Goal: Information Seeking & Learning: Learn about a topic

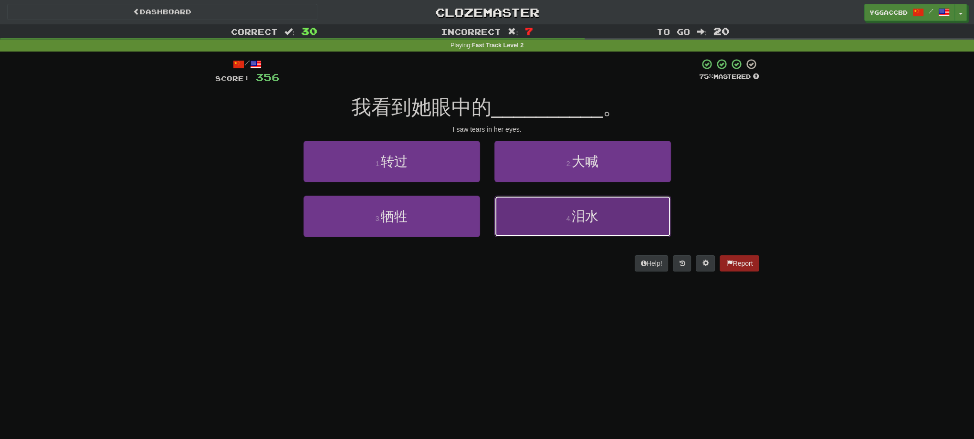
click at [601, 220] on button "4 . 泪水" at bounding box center [582, 217] width 177 height 42
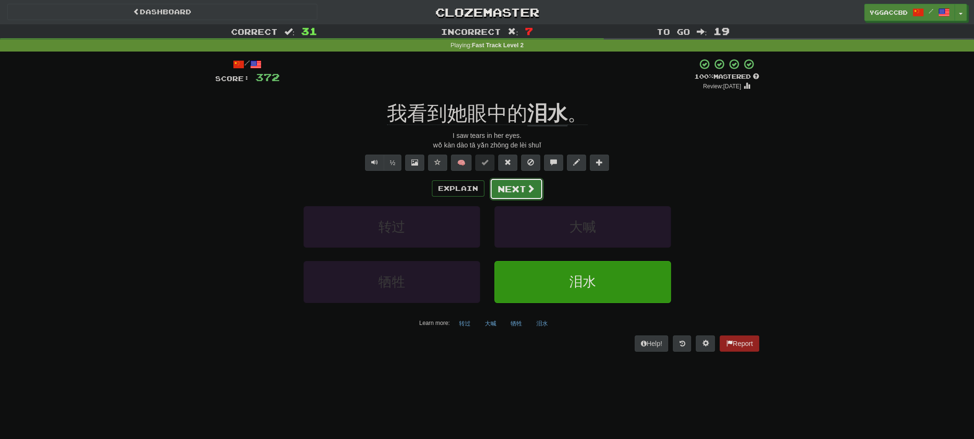
click at [498, 184] on button "Next" at bounding box center [515, 189] width 53 height 22
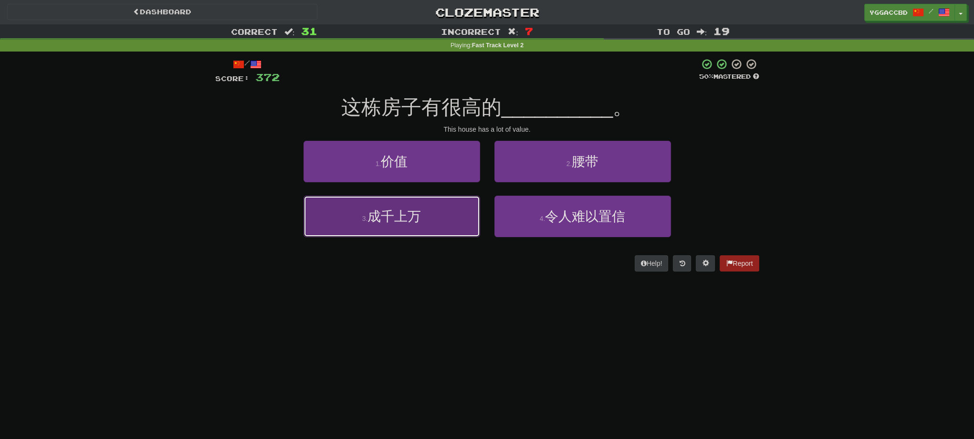
click at [444, 219] on button "3 . 成千上万" at bounding box center [391, 217] width 177 height 42
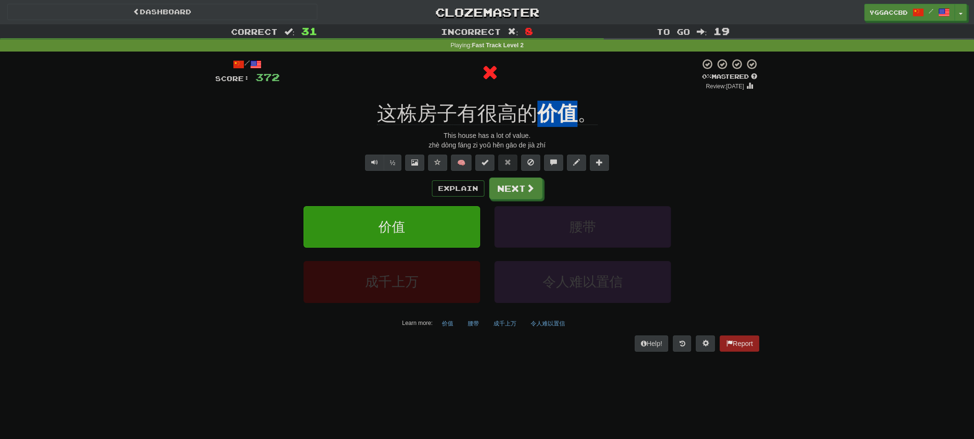
drag, startPoint x: 536, startPoint y: 95, endPoint x: 576, endPoint y: 101, distance: 40.5
click at [576, 101] on div "/ Score: 372 0 % Mastered Review: [DATE] 这栋房子有很高的 价值 。 This house has a lot of …" at bounding box center [487, 204] width 544 height 293
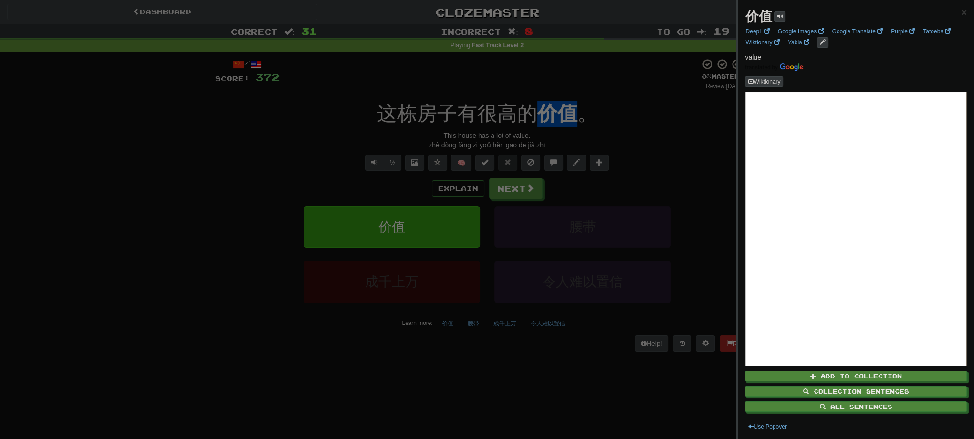
click at [667, 147] on div at bounding box center [487, 219] width 974 height 439
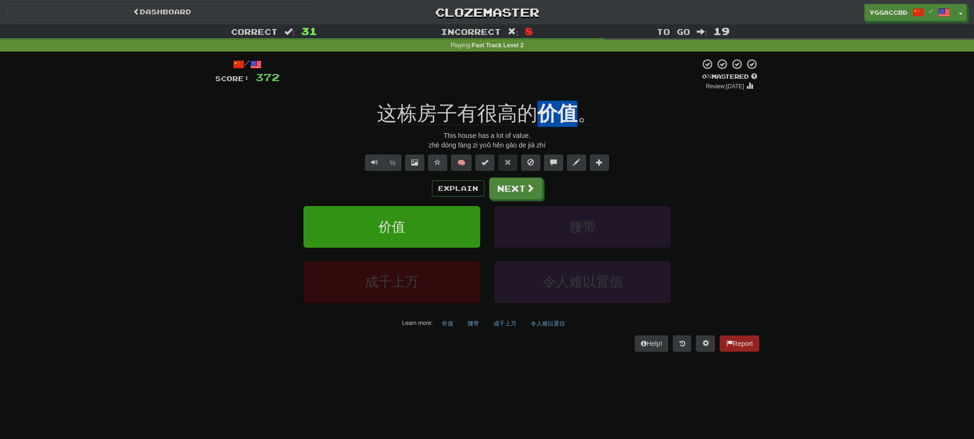
drag, startPoint x: 535, startPoint y: 97, endPoint x: 574, endPoint y: 97, distance: 39.1
click at [574, 97] on div "/ Score: 372 0 % Mastered Review: [DATE] 这栋房子有很高的 价值 。 This house has a lot of …" at bounding box center [487, 204] width 544 height 293
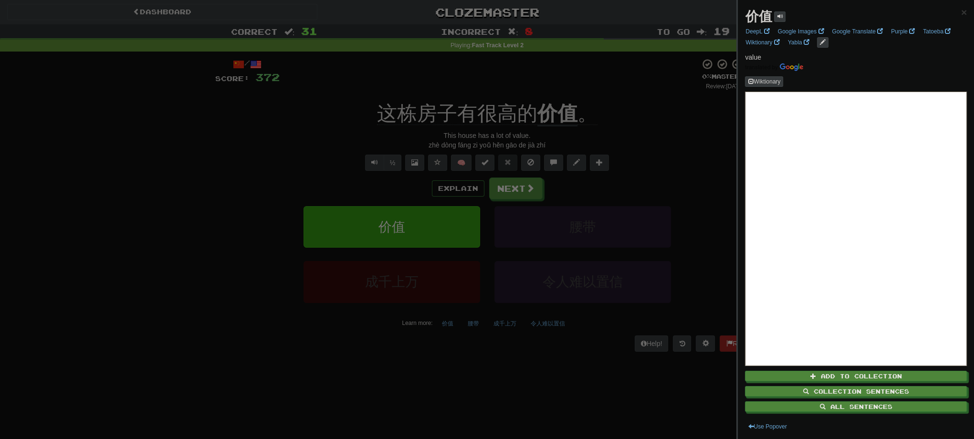
click at [689, 143] on div at bounding box center [487, 219] width 974 height 439
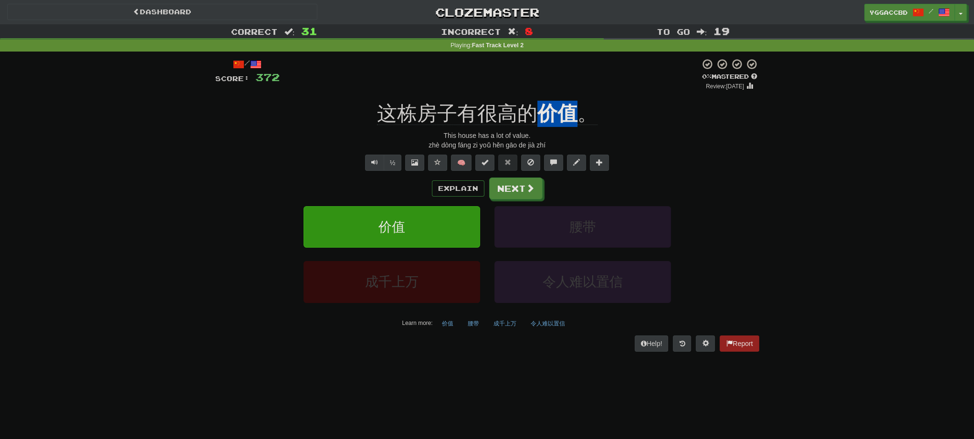
drag, startPoint x: 537, startPoint y: 97, endPoint x: 576, endPoint y: 99, distance: 38.7
click at [576, 99] on div "/ Score: 372 0 % Mastered Review: [DATE] 这栋房子有很高的 价值 。 This house has a lot of …" at bounding box center [487, 204] width 544 height 293
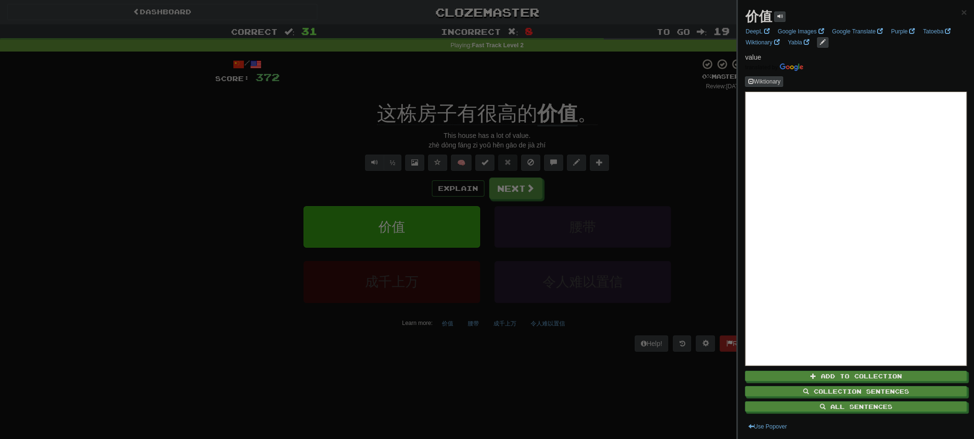
click at [641, 176] on div at bounding box center [487, 219] width 974 height 439
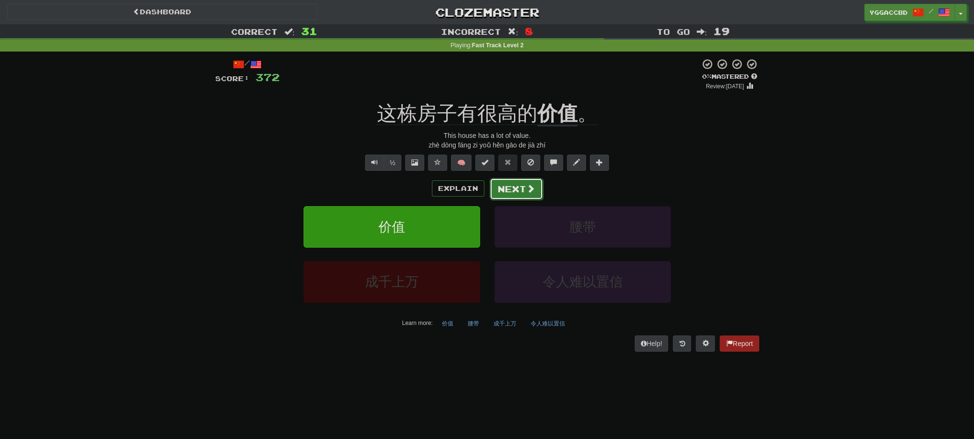
click at [536, 189] on button "Next" at bounding box center [515, 189] width 53 height 22
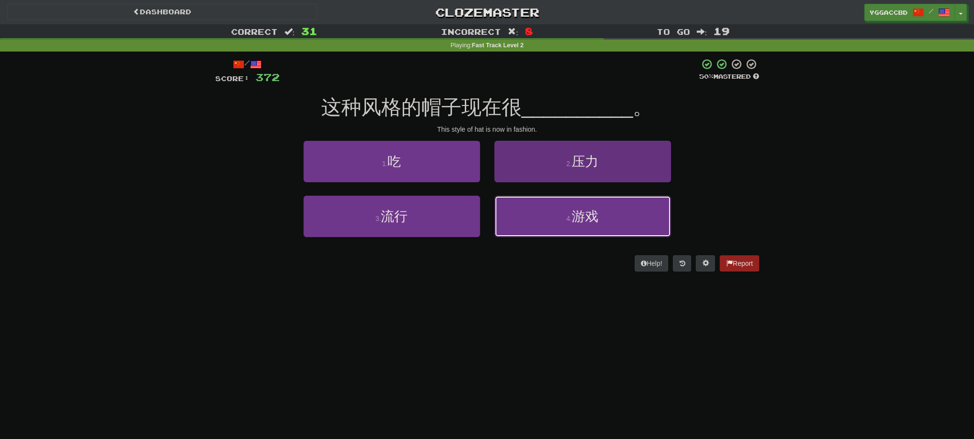
click at [624, 221] on button "4 . 游戏" at bounding box center [582, 217] width 177 height 42
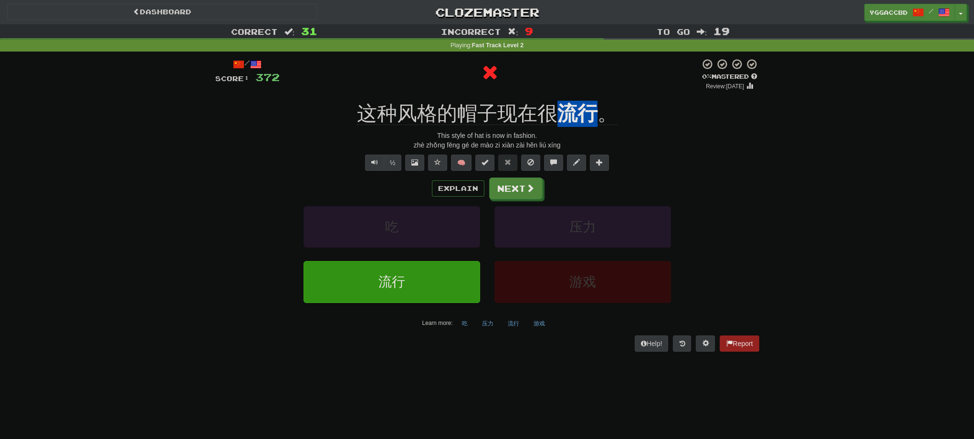
drag, startPoint x: 553, startPoint y: 92, endPoint x: 595, endPoint y: 95, distance: 41.6
click at [595, 95] on div "/ Score: 372 0 % Mastered Review: [DATE] 这种风格的帽子现在很 流行 。 This style of hat is n…" at bounding box center [487, 204] width 544 height 293
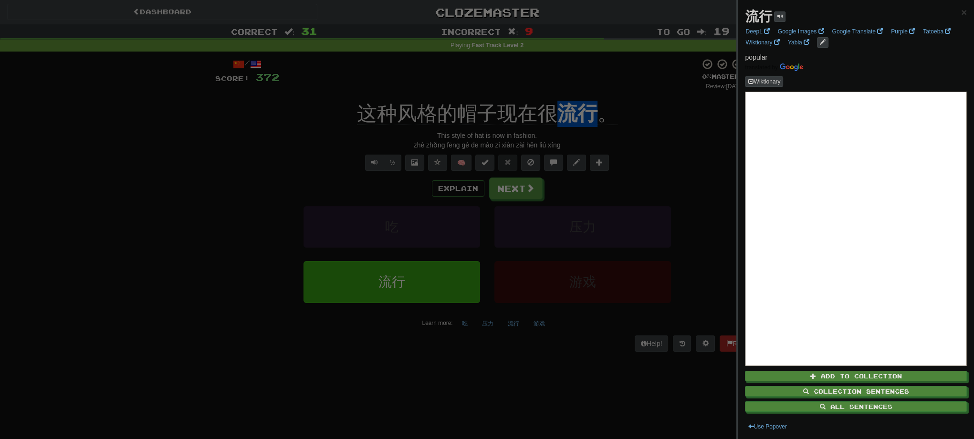
click at [689, 103] on div at bounding box center [487, 219] width 974 height 439
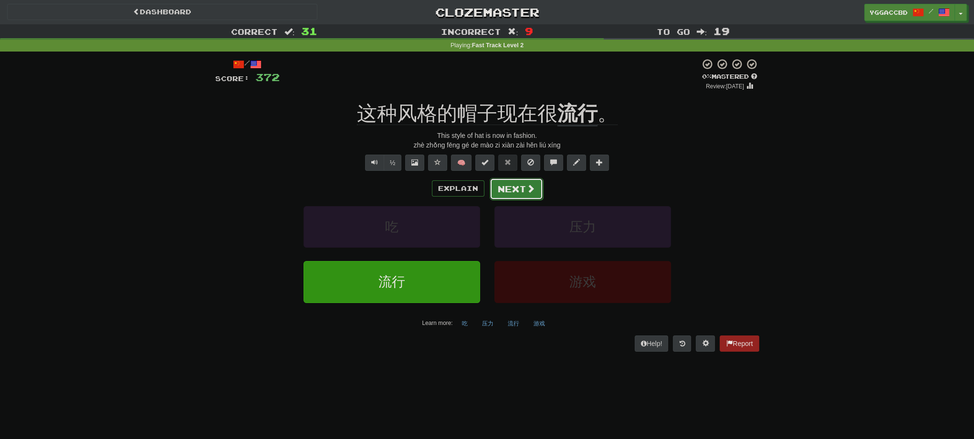
click at [524, 193] on button "Next" at bounding box center [515, 189] width 53 height 22
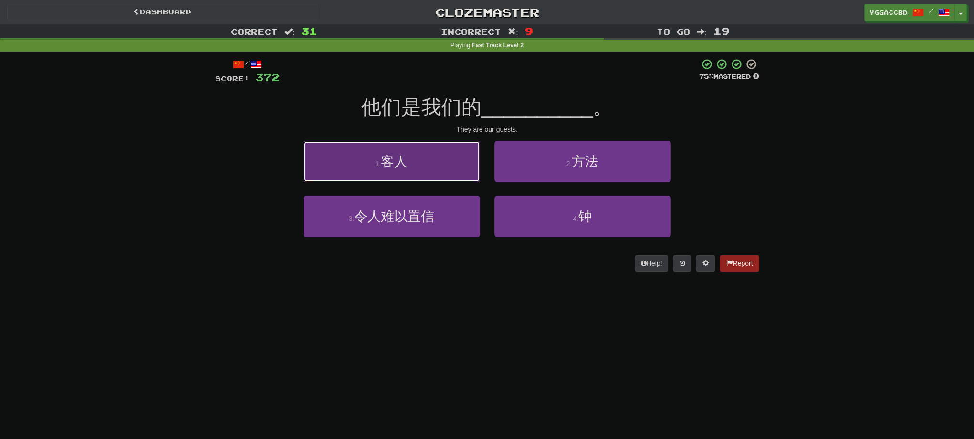
click at [441, 168] on button "1 . 客人" at bounding box center [391, 162] width 177 height 42
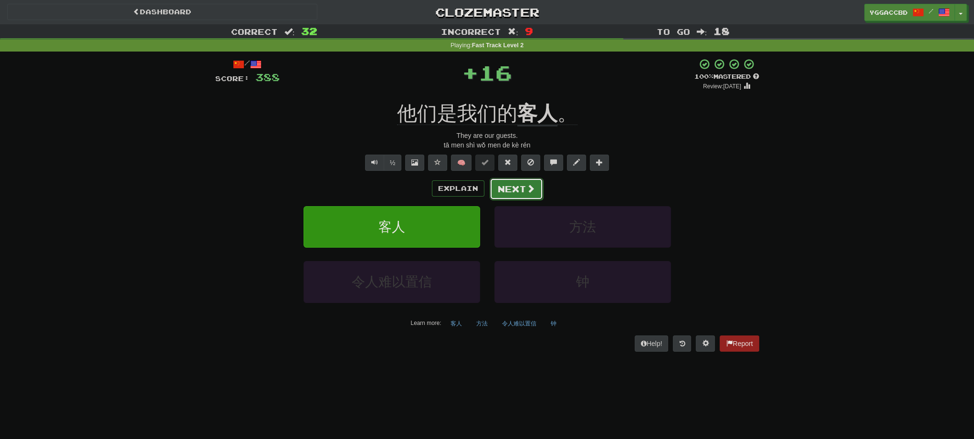
click at [538, 184] on button "Next" at bounding box center [515, 189] width 53 height 22
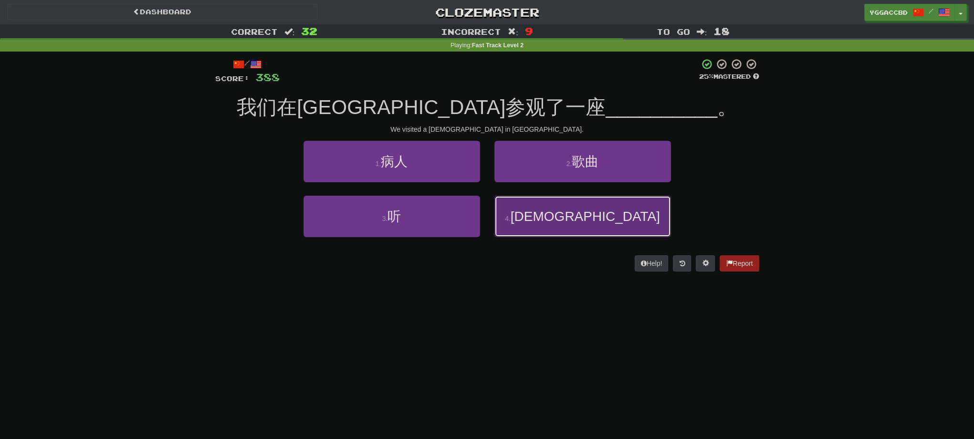
click at [609, 204] on button "4 . [DEMOGRAPHIC_DATA]" at bounding box center [582, 217] width 177 height 42
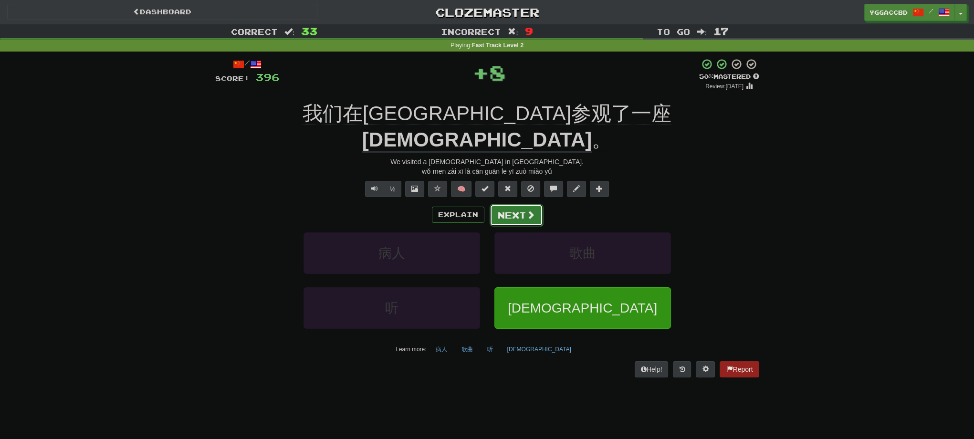
click at [526, 210] on span at bounding box center [530, 214] width 9 height 9
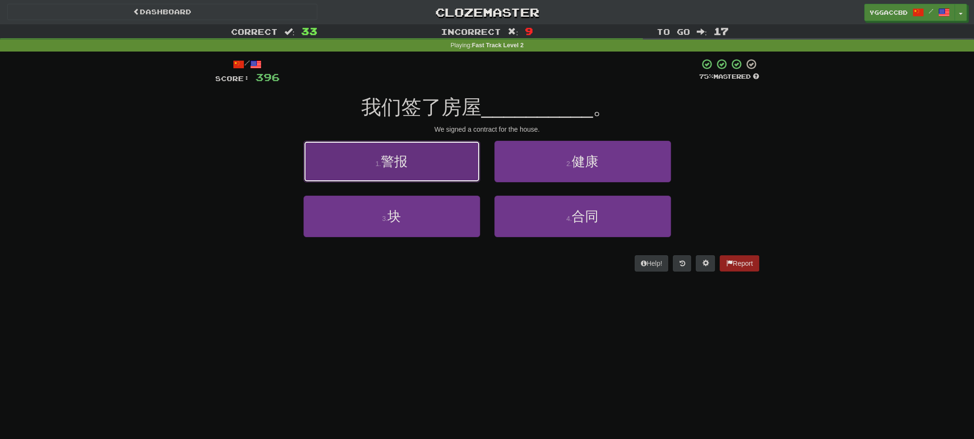
click at [456, 169] on button "1 . 警报" at bounding box center [391, 162] width 177 height 42
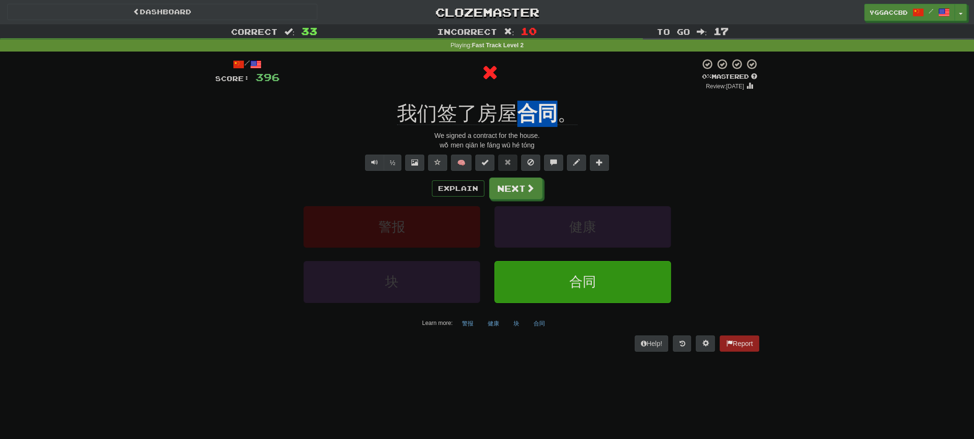
drag, startPoint x: 520, startPoint y: 98, endPoint x: 554, endPoint y: 104, distance: 34.7
click at [554, 104] on div "/ Score: 396 0 % Mastered Review: [DATE] 我们签了房屋 合同 。 We signed a contract for t…" at bounding box center [487, 204] width 544 height 293
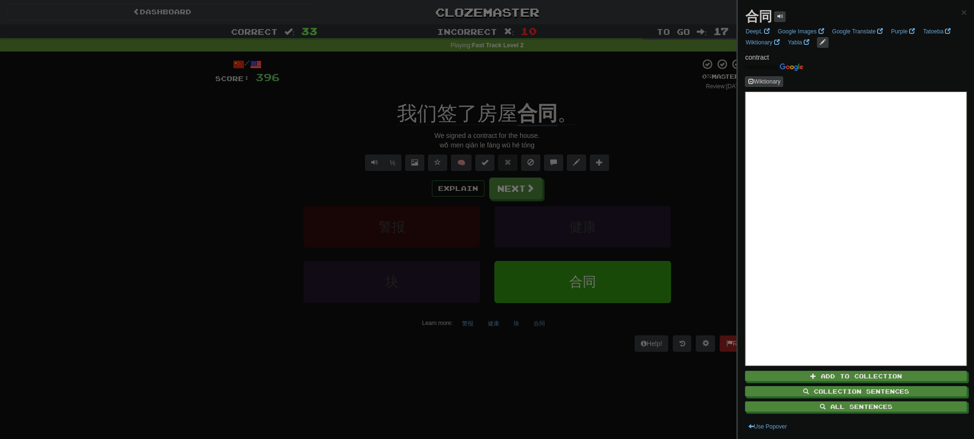
click at [654, 132] on div at bounding box center [487, 219] width 974 height 439
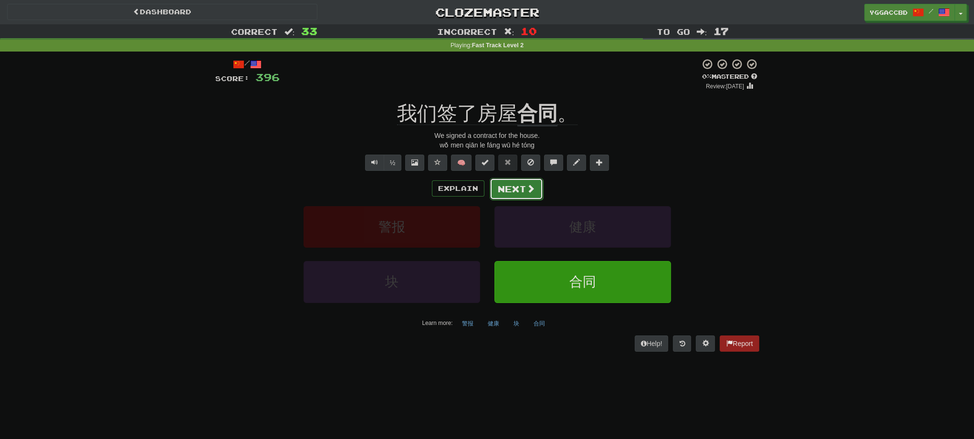
click at [518, 188] on button "Next" at bounding box center [515, 189] width 53 height 22
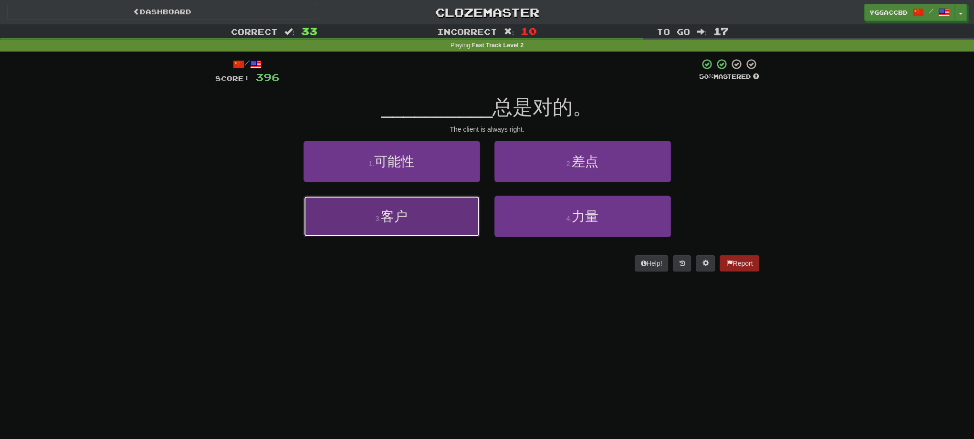
click at [403, 233] on button "3 . 客户" at bounding box center [391, 217] width 177 height 42
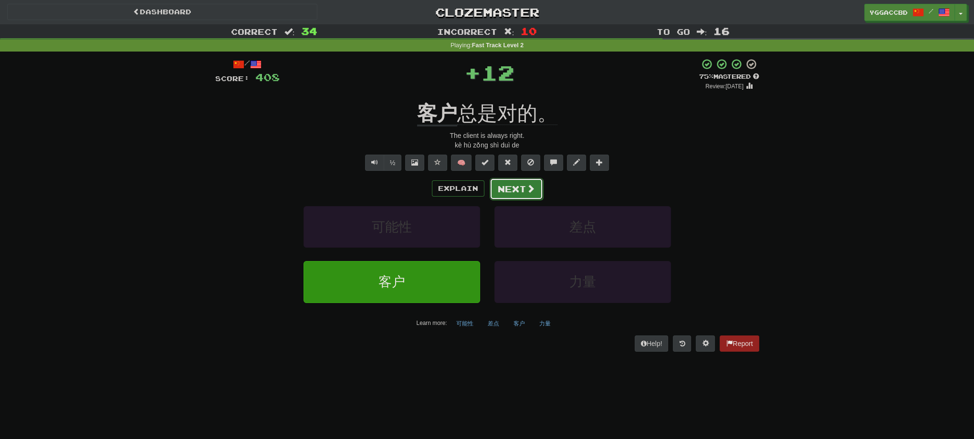
click at [513, 190] on button "Next" at bounding box center [515, 189] width 53 height 22
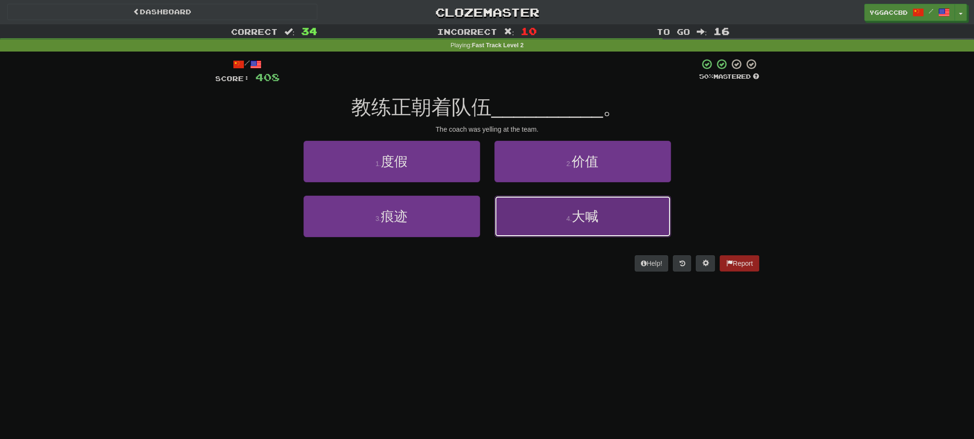
click at [606, 213] on button "4 . 大喊" at bounding box center [582, 217] width 177 height 42
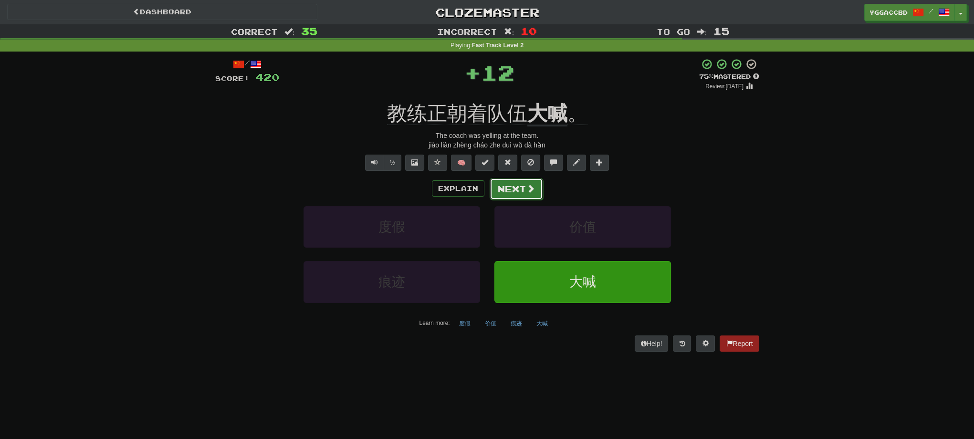
click at [531, 183] on button "Next" at bounding box center [515, 189] width 53 height 22
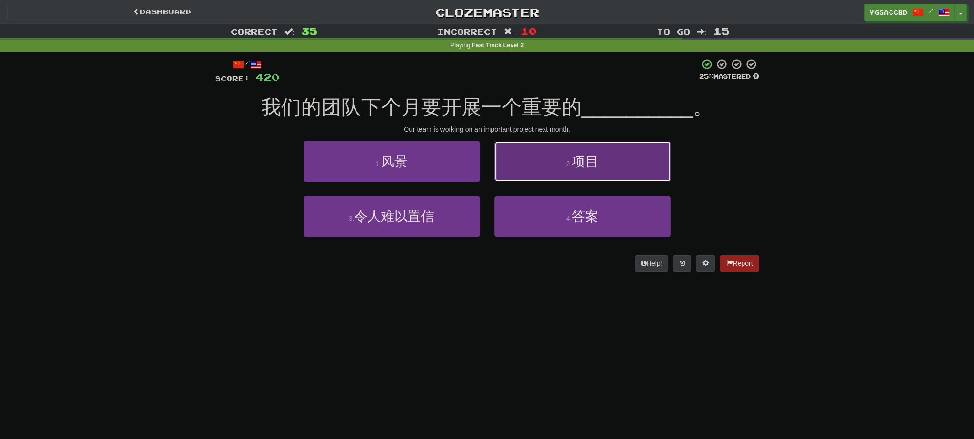
click at [622, 167] on button "2 . 项目" at bounding box center [582, 162] width 177 height 42
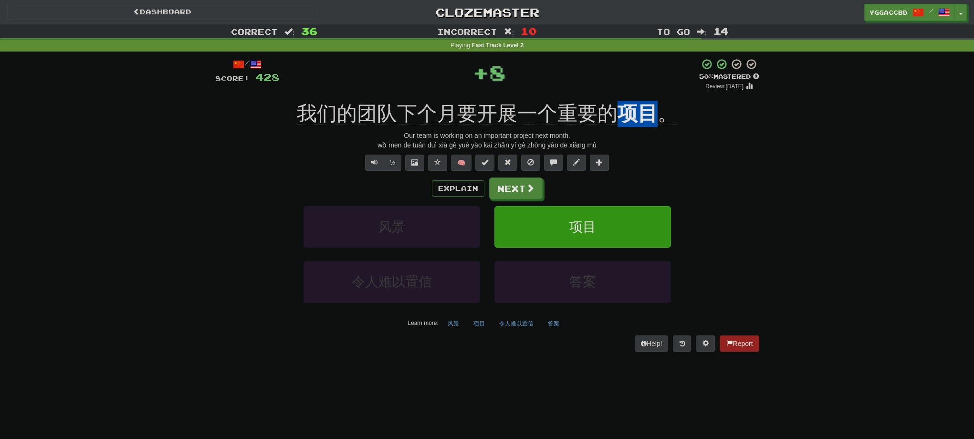
drag, startPoint x: 617, startPoint y: 97, endPoint x: 648, endPoint y: 98, distance: 30.5
click at [648, 98] on div "/ Score: 428 + 8 50 % Mastered Review: [DATE] 我们的团队下个月要开展一个重要的 项目 。 Our team is…" at bounding box center [487, 204] width 544 height 293
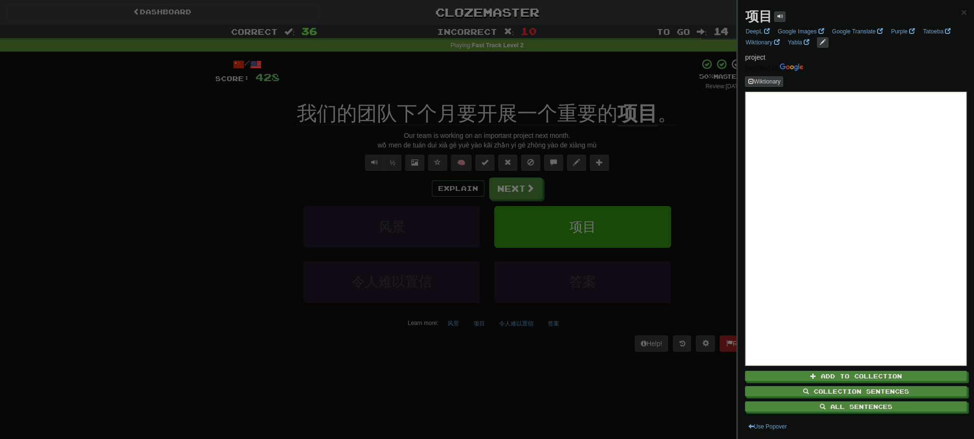
click at [676, 158] on div at bounding box center [487, 219] width 974 height 439
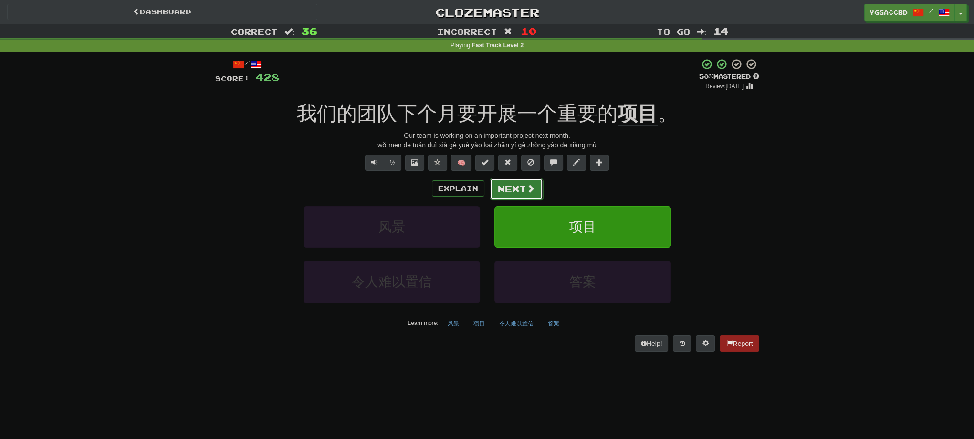
click at [512, 187] on button "Next" at bounding box center [515, 189] width 53 height 22
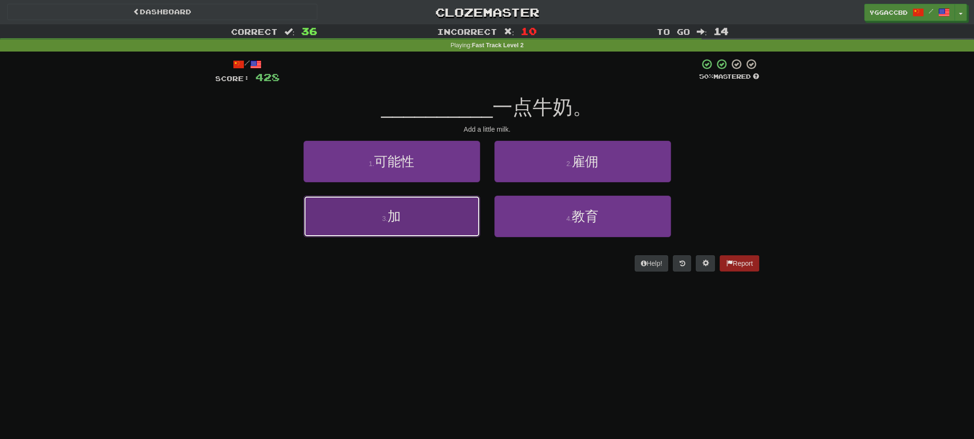
click at [426, 226] on button "3 . 加" at bounding box center [391, 217] width 177 height 42
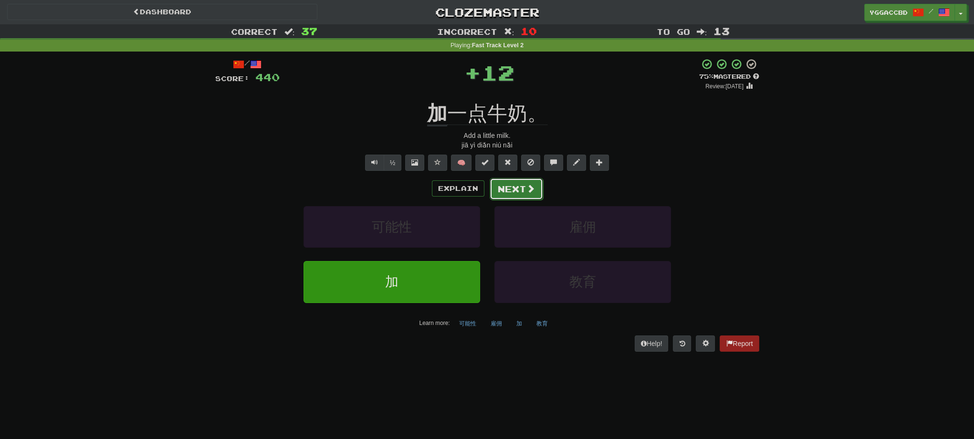
click at [520, 192] on button "Next" at bounding box center [515, 189] width 53 height 22
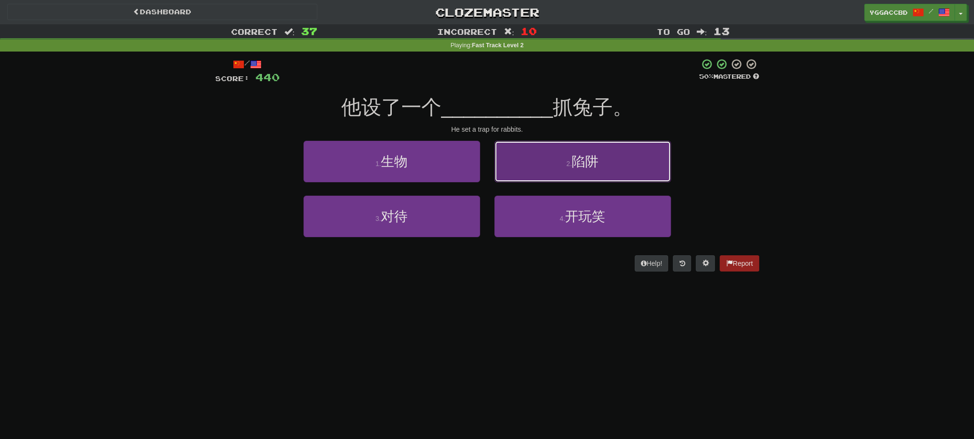
click at [584, 167] on span "陷阱" at bounding box center [585, 161] width 27 height 15
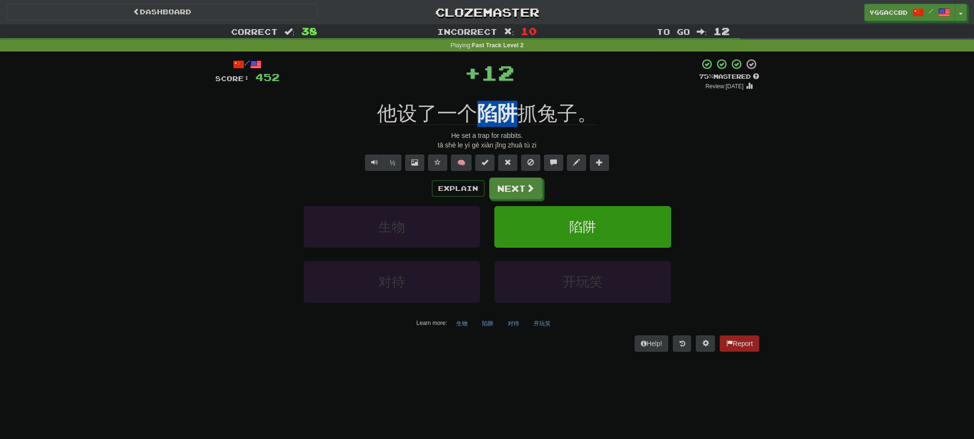
drag, startPoint x: 476, startPoint y: 94, endPoint x: 513, endPoint y: 93, distance: 37.2
click at [513, 93] on div "/ Score: 452 + 12 75 % Mastered Review: [DATE] 他设了一个 陷阱 抓兔子。 He set a trap for …" at bounding box center [487, 204] width 544 height 293
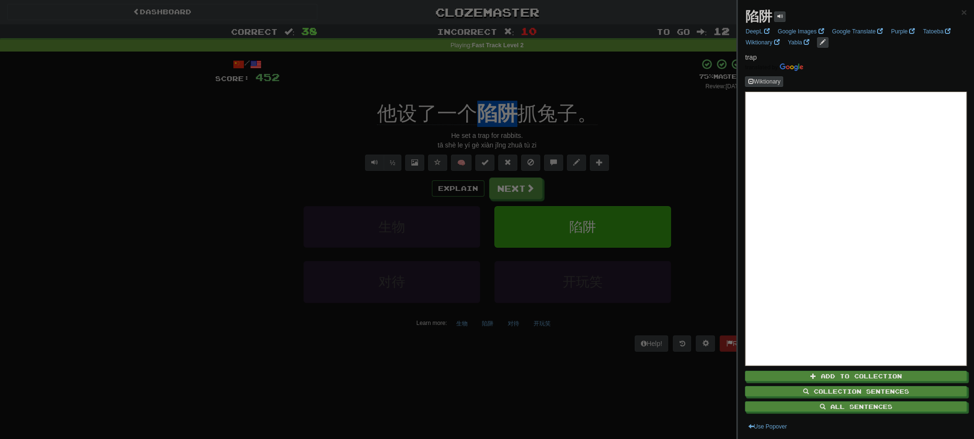
click at [687, 147] on div at bounding box center [487, 219] width 974 height 439
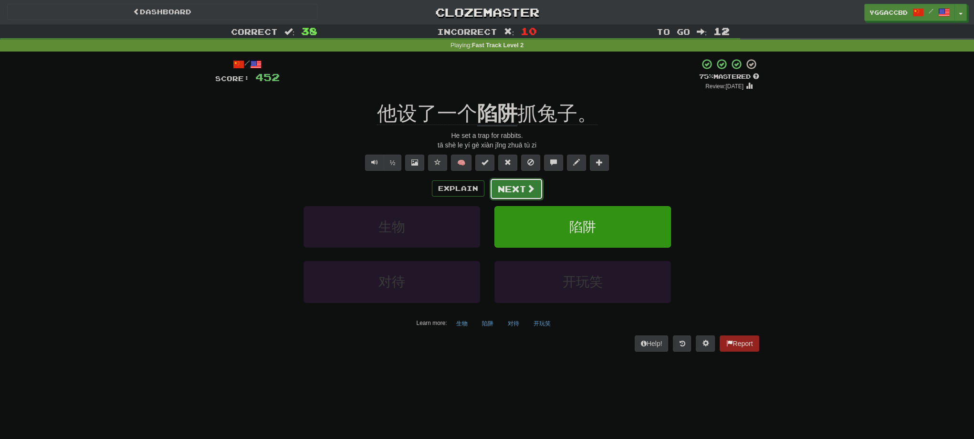
click at [502, 189] on button "Next" at bounding box center [515, 189] width 53 height 22
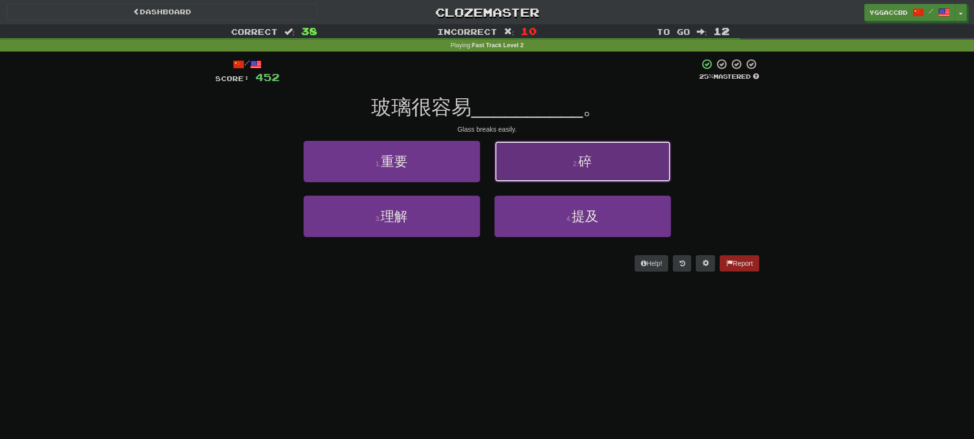
click at [605, 173] on button "2 . 碎" at bounding box center [582, 162] width 177 height 42
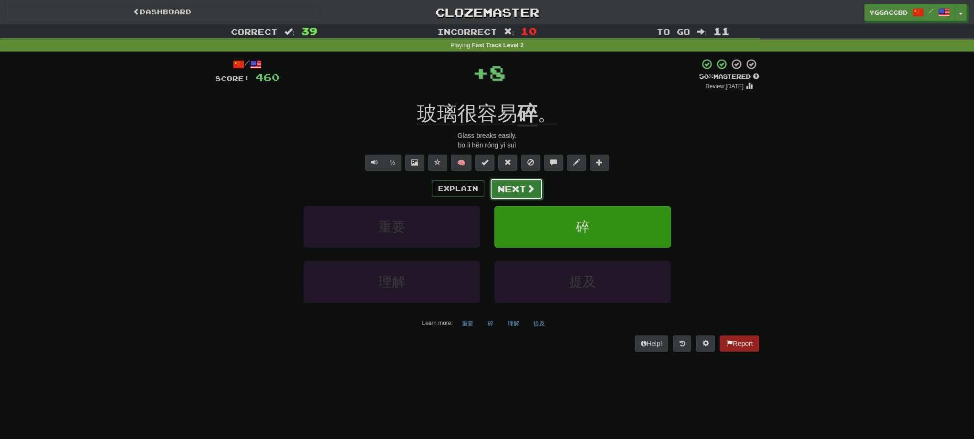
click at [517, 187] on button "Next" at bounding box center [515, 189] width 53 height 22
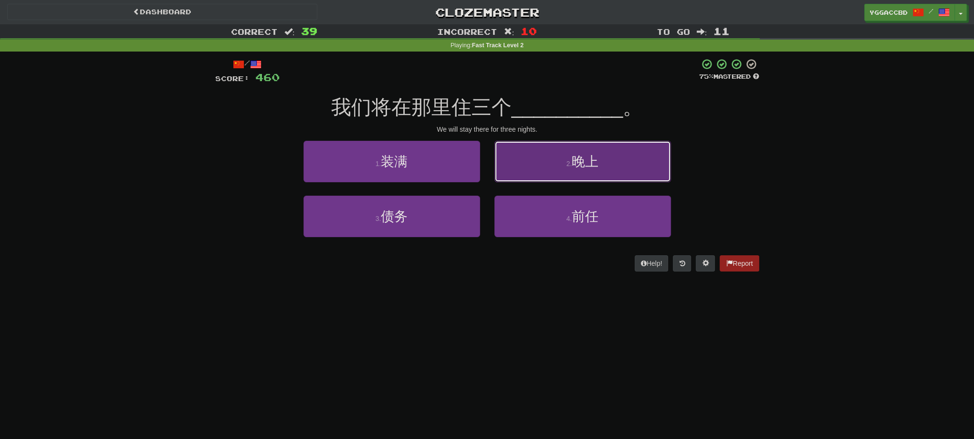
click at [620, 172] on button "2 . 晚上" at bounding box center [582, 162] width 177 height 42
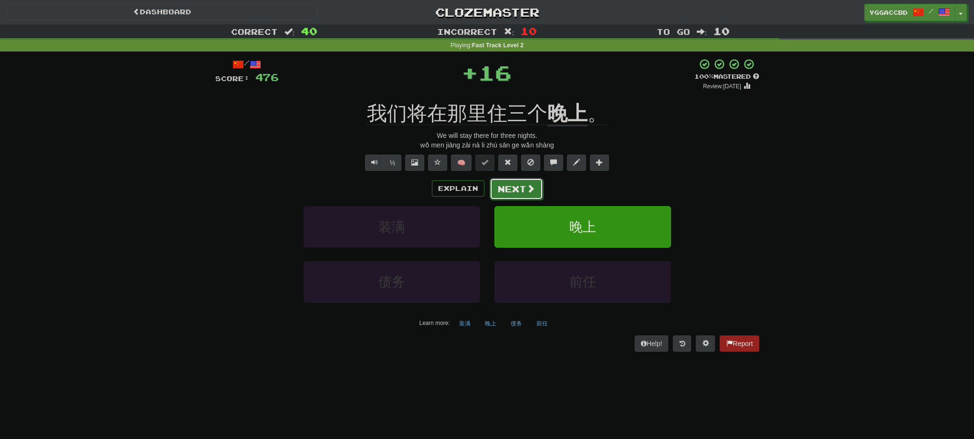
click at [522, 188] on button "Next" at bounding box center [515, 189] width 53 height 22
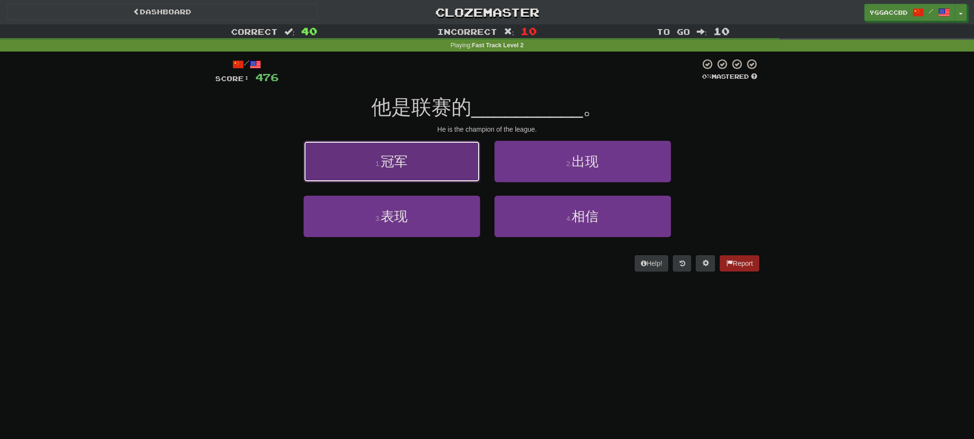
click at [430, 170] on button "1 . 冠军" at bounding box center [391, 162] width 177 height 42
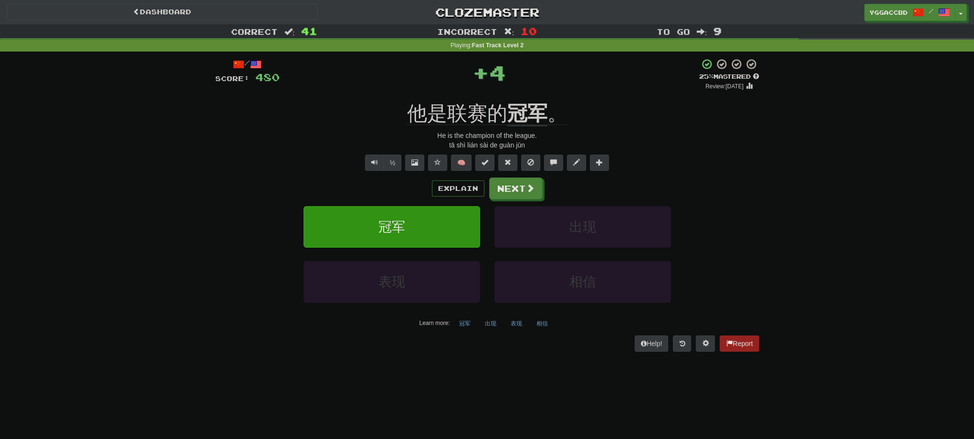
click at [508, 176] on div "/ Score: 480 + 4 25 % Mastered Review: [DATE] 他是联赛的 冠军 。 He is the champion of …" at bounding box center [487, 204] width 544 height 293
click at [508, 180] on button "Next" at bounding box center [515, 189] width 53 height 22
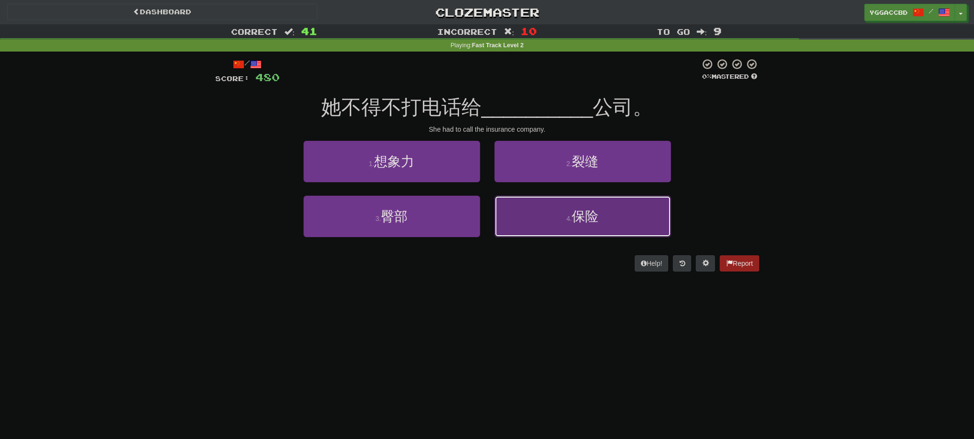
click at [574, 212] on span "保险" at bounding box center [585, 216] width 27 height 15
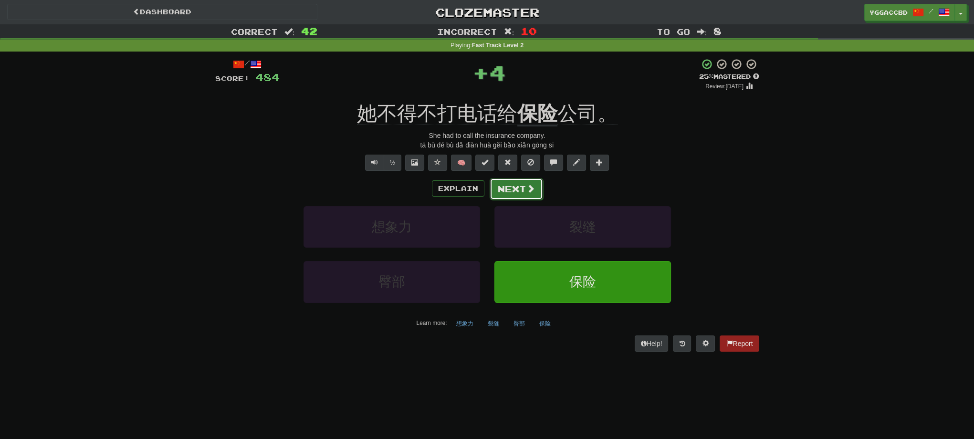
click at [510, 196] on button "Next" at bounding box center [515, 189] width 53 height 22
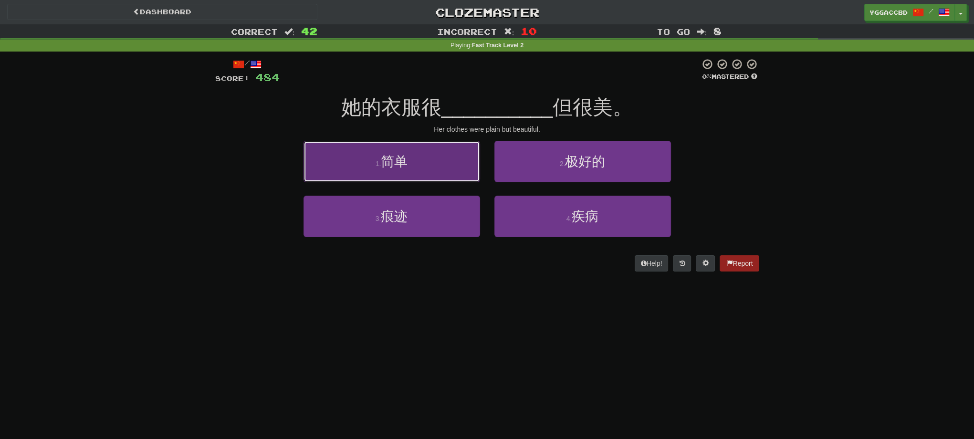
click at [404, 163] on span "简单" at bounding box center [394, 161] width 27 height 15
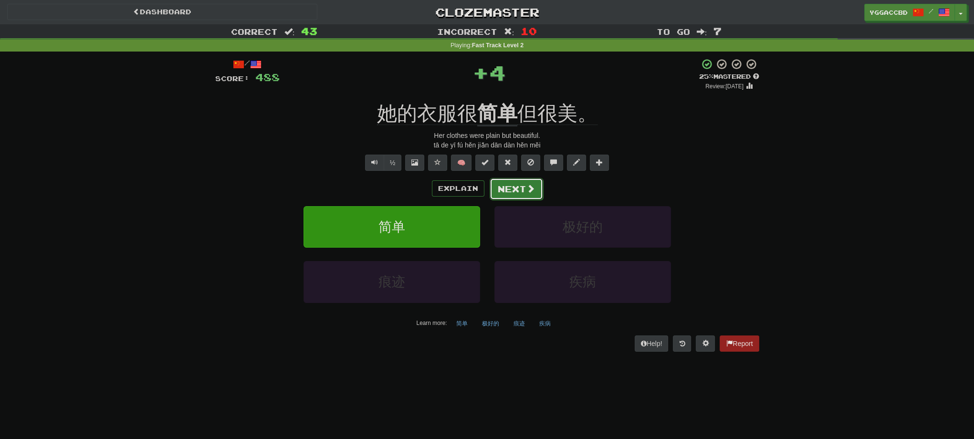
click at [518, 188] on button "Next" at bounding box center [515, 189] width 53 height 22
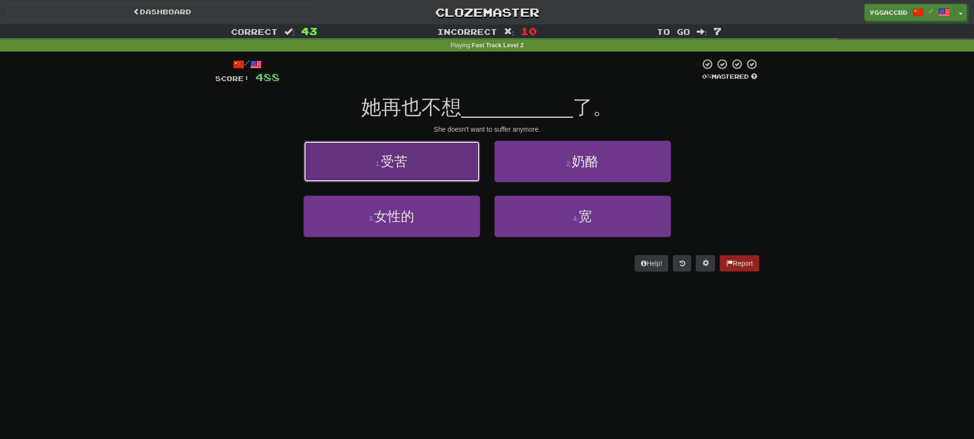
click at [367, 160] on button "1 . 受苦" at bounding box center [391, 162] width 177 height 42
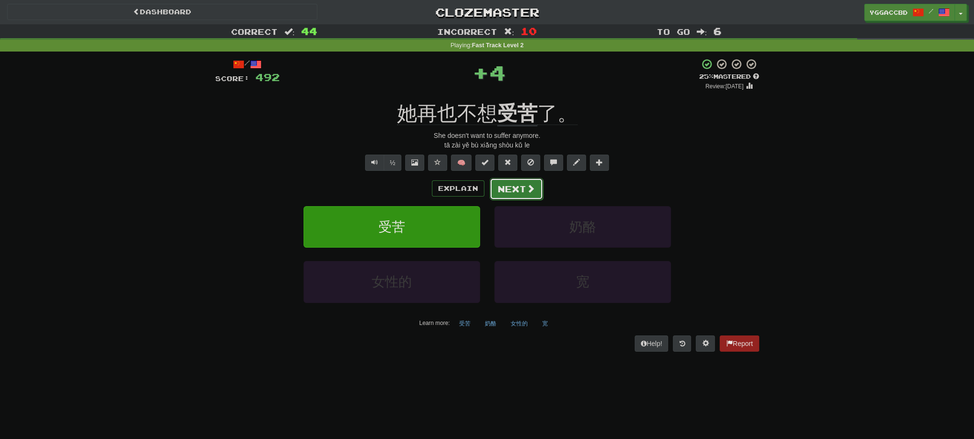
click at [507, 189] on button "Next" at bounding box center [515, 189] width 53 height 22
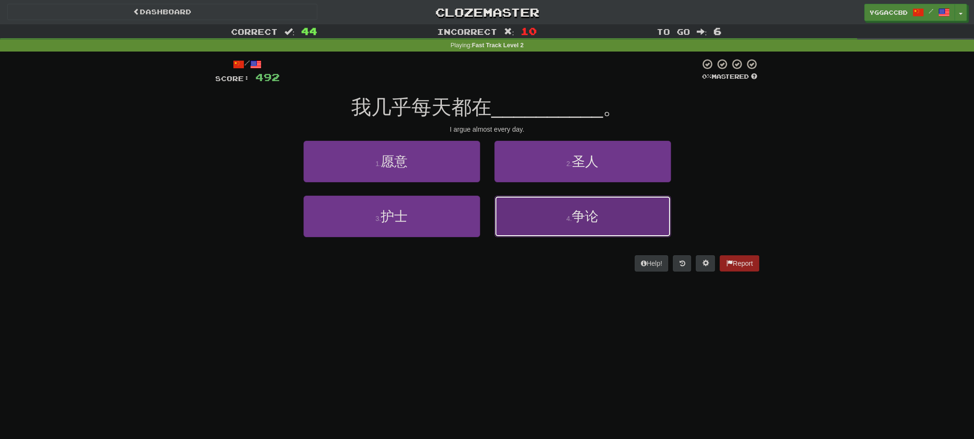
click at [586, 213] on span "争论" at bounding box center [585, 216] width 27 height 15
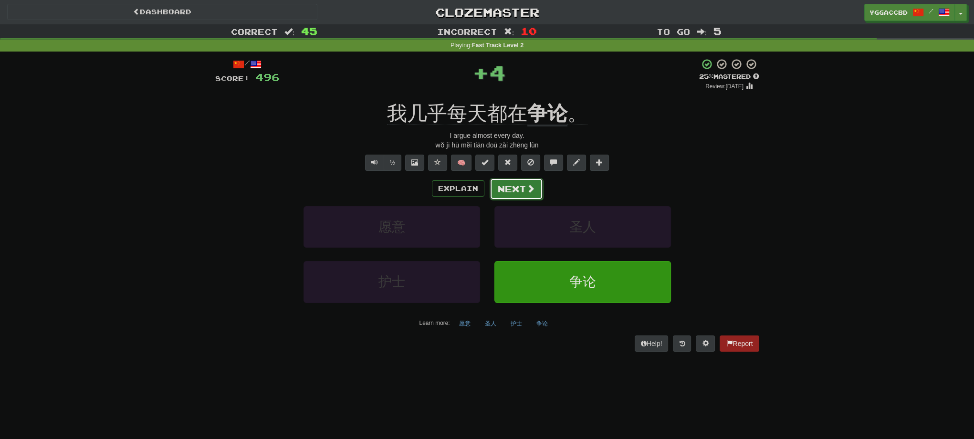
click at [507, 189] on button "Next" at bounding box center [515, 189] width 53 height 22
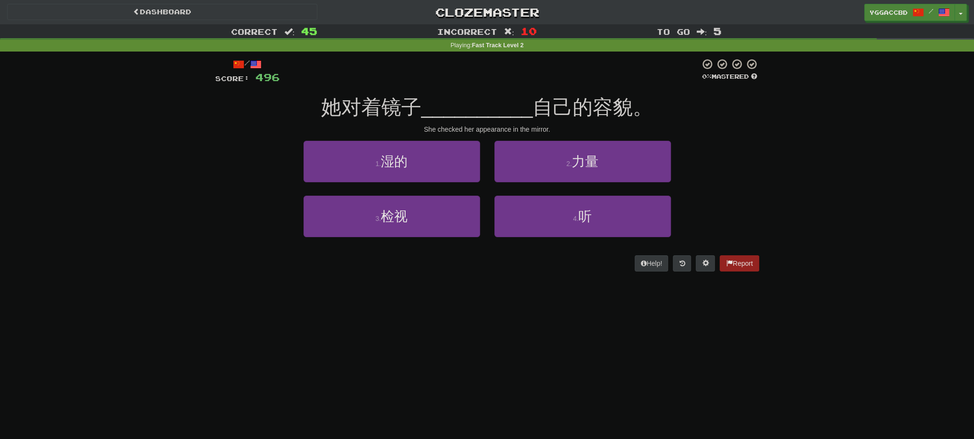
click at [530, 363] on div "Dashboard Clozemaster yggaccBD / Toggle Dropdown Dashboard Leaderboard Activity…" at bounding box center [487, 219] width 974 height 439
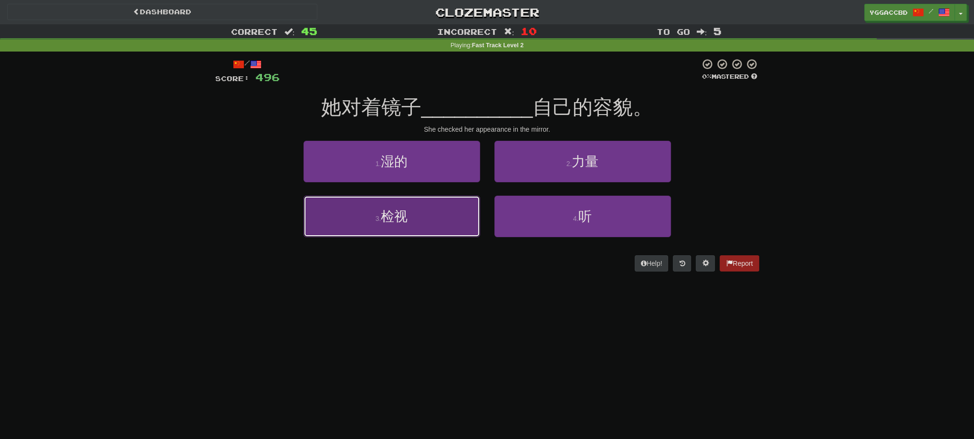
click at [416, 225] on button "3 . 检视" at bounding box center [391, 217] width 177 height 42
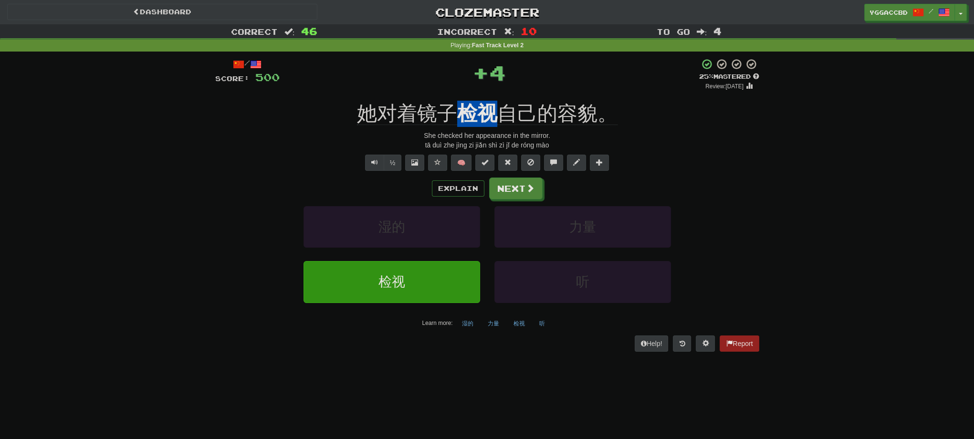
drag, startPoint x: 458, startPoint y: 98, endPoint x: 493, endPoint y: 94, distance: 35.0
click at [493, 94] on div "/ Score: 500 + 4 25 % Mastered Review: [DATE] 她对着镜子 检视 自己的容貌。 She checked her a…" at bounding box center [487, 204] width 544 height 293
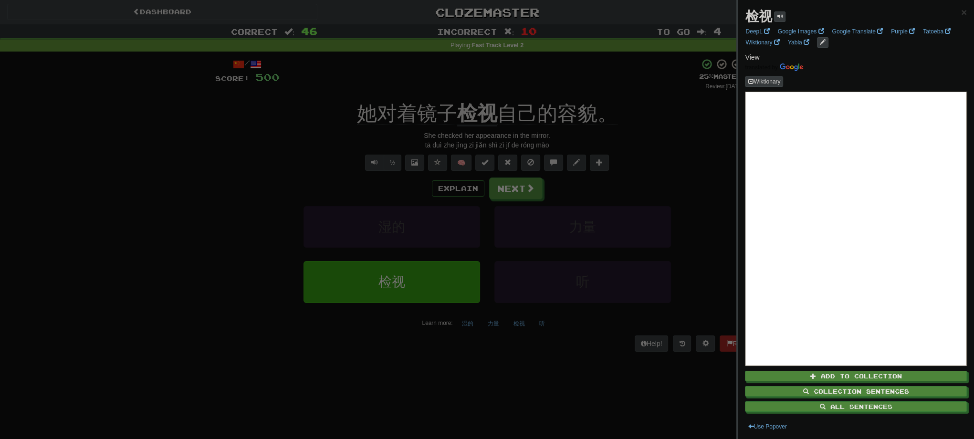
click at [589, 93] on div at bounding box center [487, 219] width 974 height 439
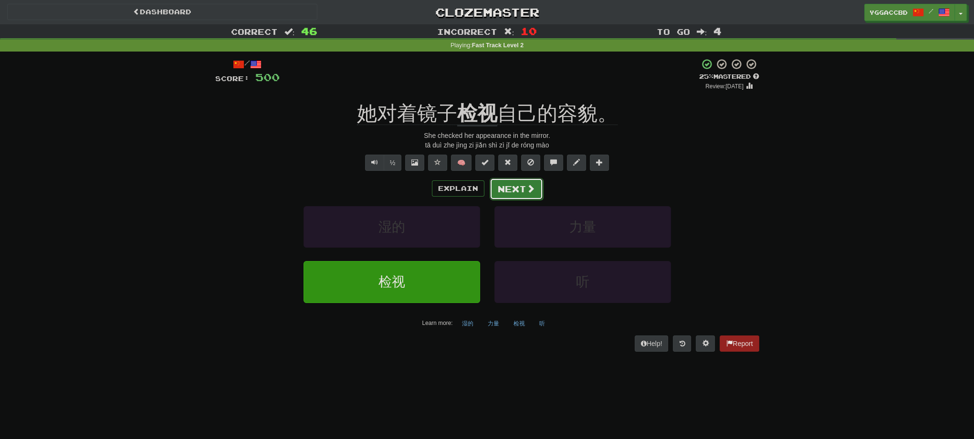
click at [494, 190] on button "Next" at bounding box center [515, 189] width 53 height 22
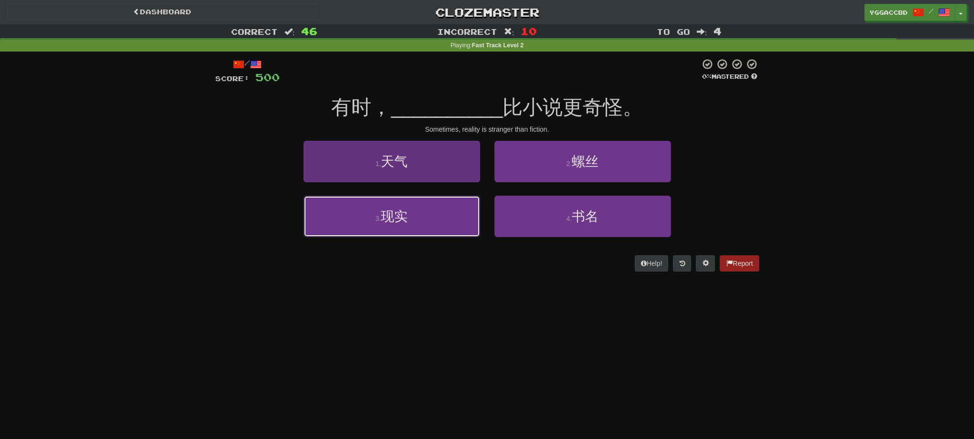
click at [427, 220] on button "3 . 现实" at bounding box center [391, 217] width 177 height 42
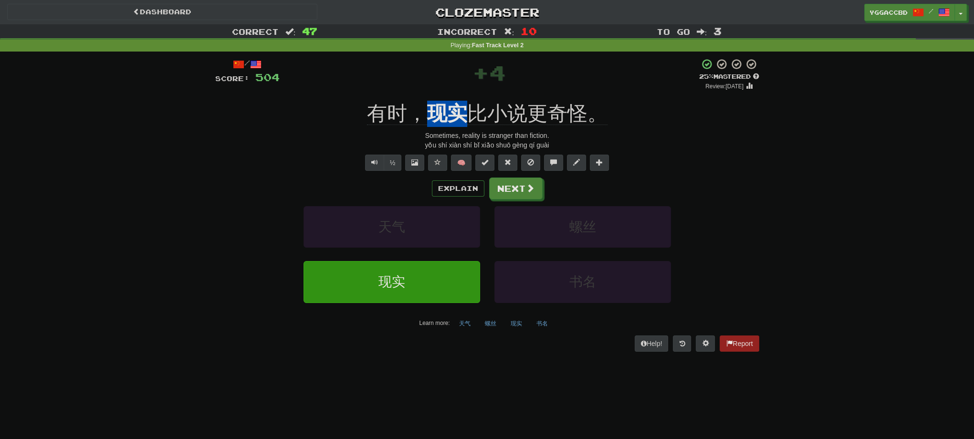
drag, startPoint x: 427, startPoint y: 96, endPoint x: 469, endPoint y: 99, distance: 42.1
click at [469, 99] on div "/ Score: 504 + 4 25 % Mastered Review: [DATE] 有时， 现实 比小说更奇怪。 Sometimes, reality…" at bounding box center [487, 204] width 544 height 293
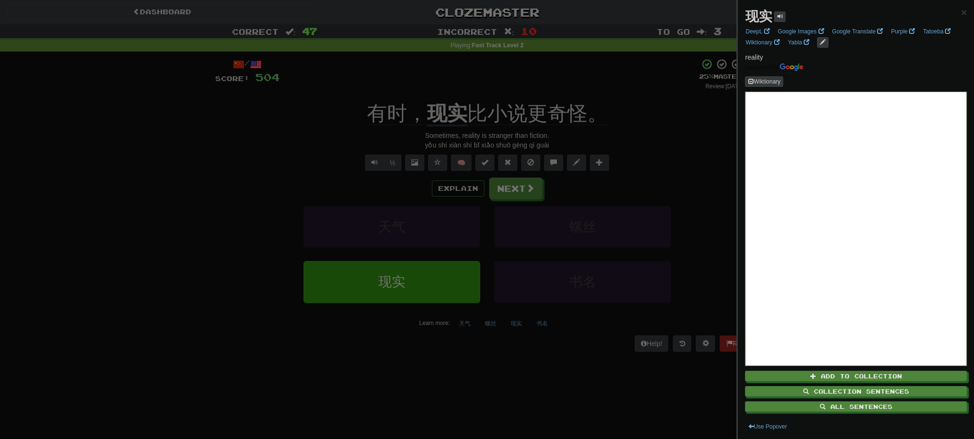
click at [656, 146] on div at bounding box center [487, 219] width 974 height 439
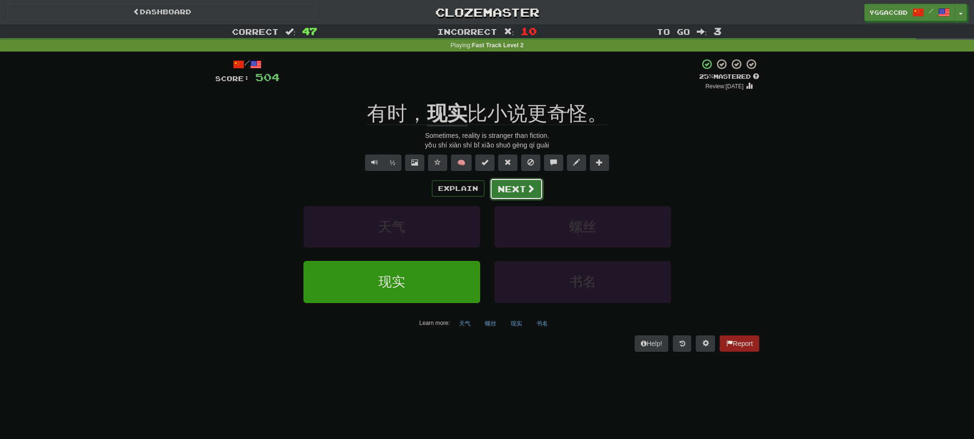
click at [508, 196] on button "Next" at bounding box center [515, 189] width 53 height 22
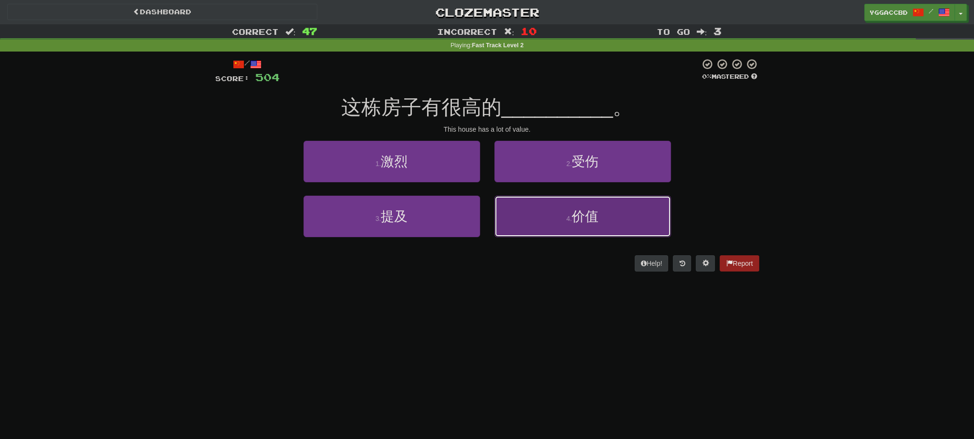
click at [555, 212] on button "4 . 价值" at bounding box center [582, 217] width 177 height 42
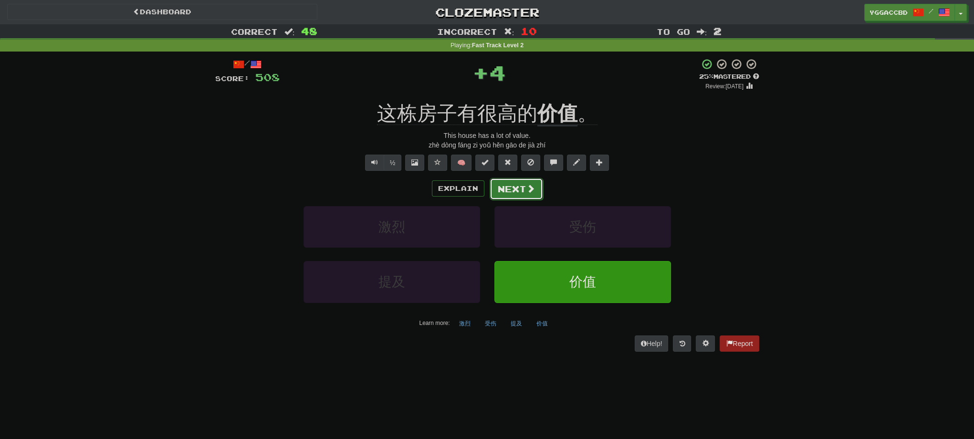
click at [520, 196] on button "Next" at bounding box center [515, 189] width 53 height 22
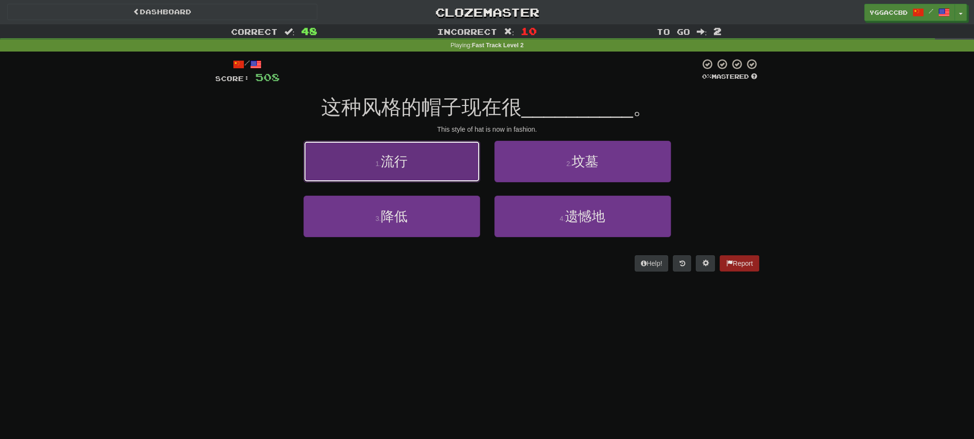
click at [477, 178] on button "1 . 流行" at bounding box center [391, 162] width 177 height 42
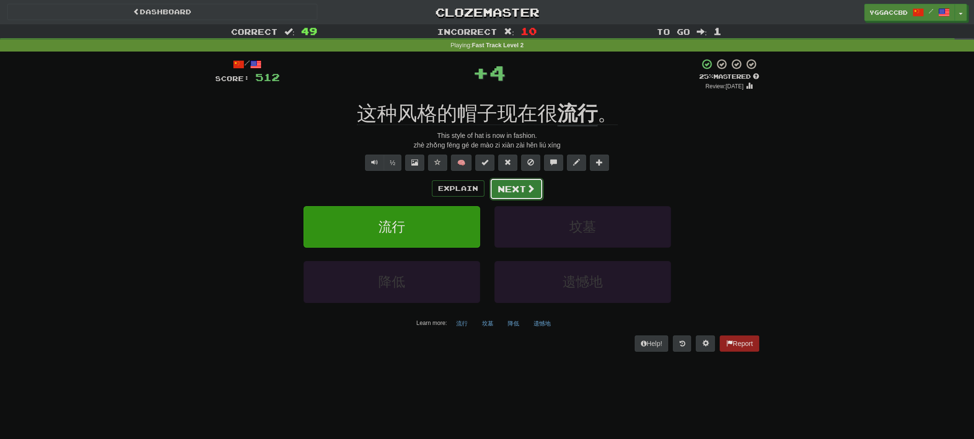
click at [500, 192] on button "Next" at bounding box center [515, 189] width 53 height 22
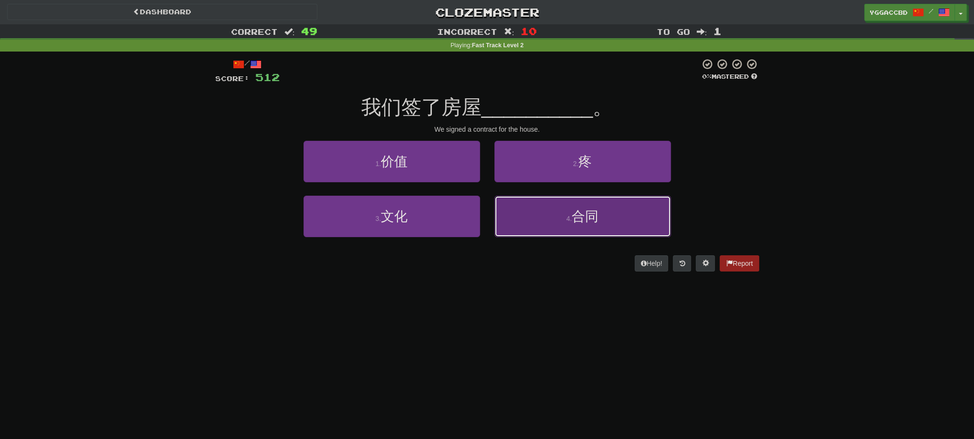
click at [521, 213] on button "4 . 合同" at bounding box center [582, 217] width 177 height 42
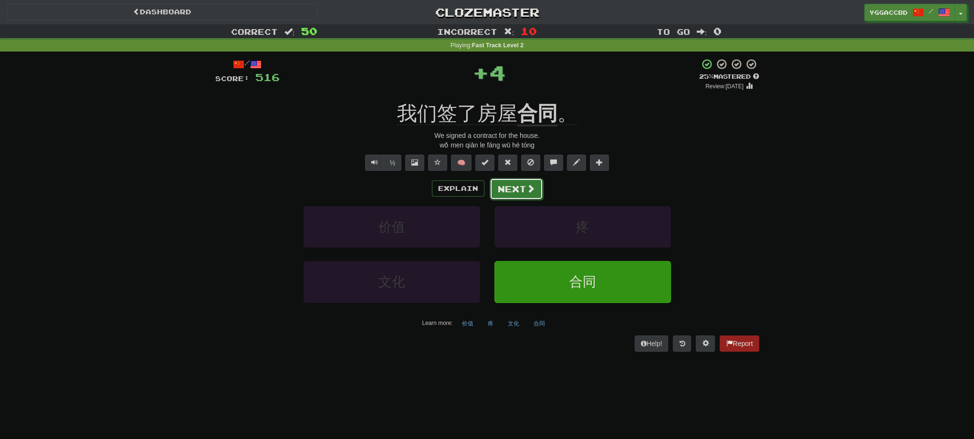
click at [497, 193] on button "Next" at bounding box center [515, 189] width 53 height 22
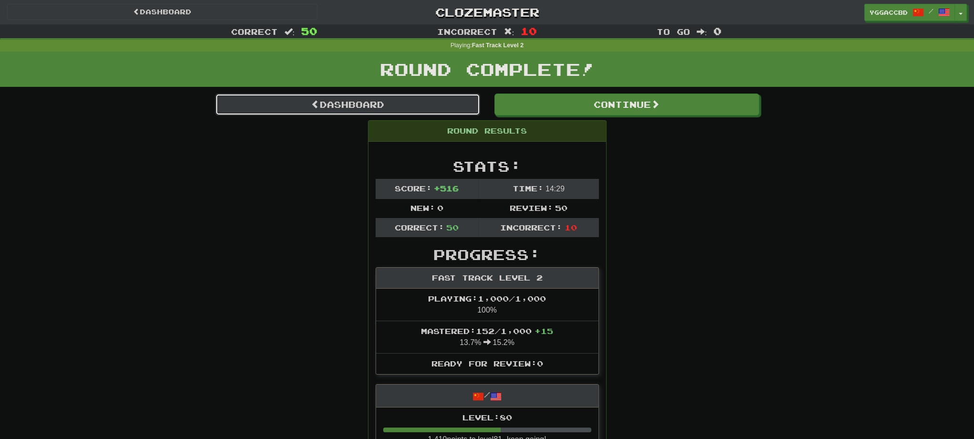
click at [384, 112] on link "Dashboard" at bounding box center [347, 105] width 265 height 22
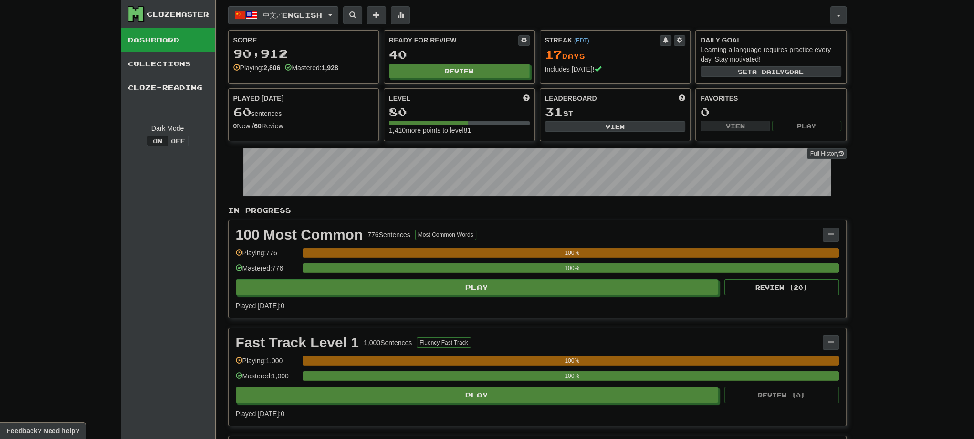
click at [338, 13] on button "中文 / English" at bounding box center [283, 15] width 110 height 18
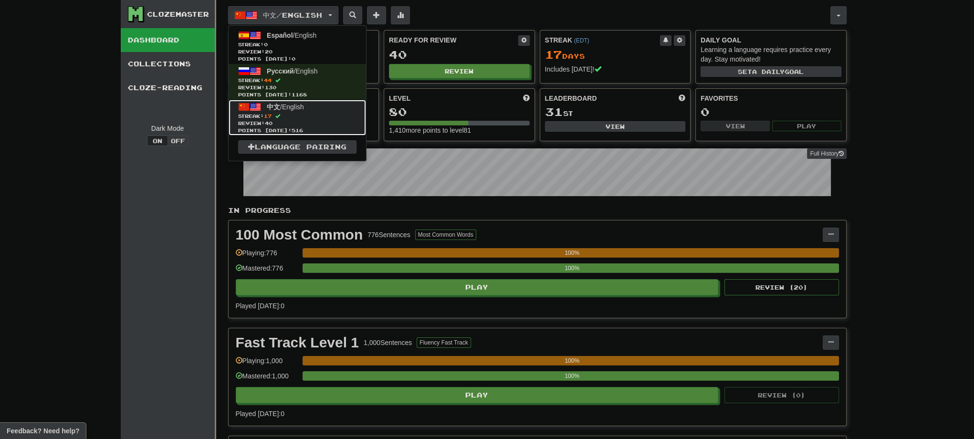
click at [287, 123] on span "Review: 40" at bounding box center [297, 123] width 118 height 7
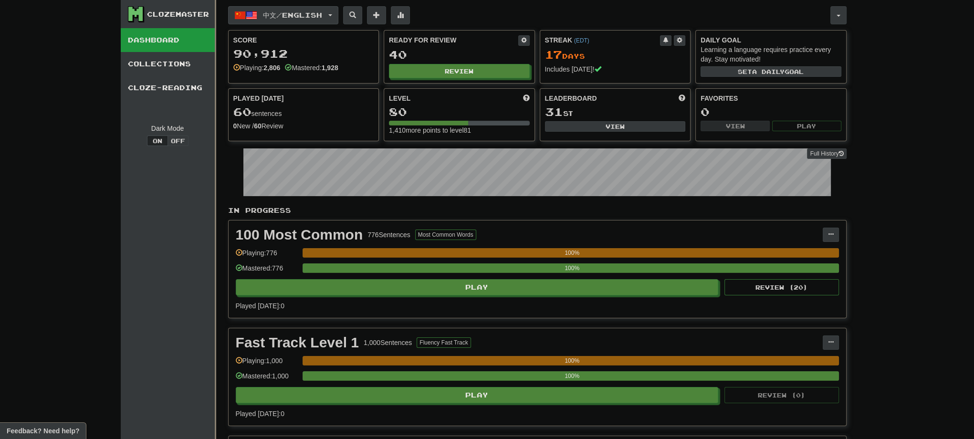
click at [338, 15] on button "中文 / English" at bounding box center [283, 15] width 110 height 18
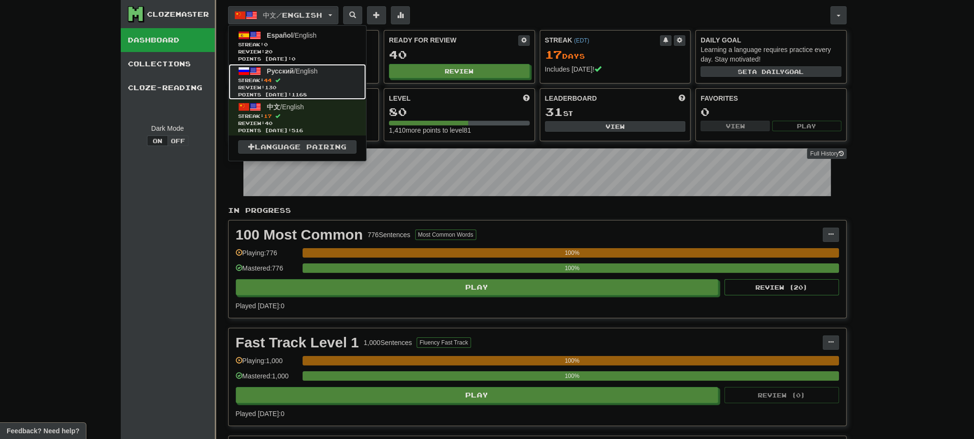
click at [284, 86] on span "Review: 130" at bounding box center [297, 87] width 118 height 7
